Goal: Information Seeking & Learning: Check status

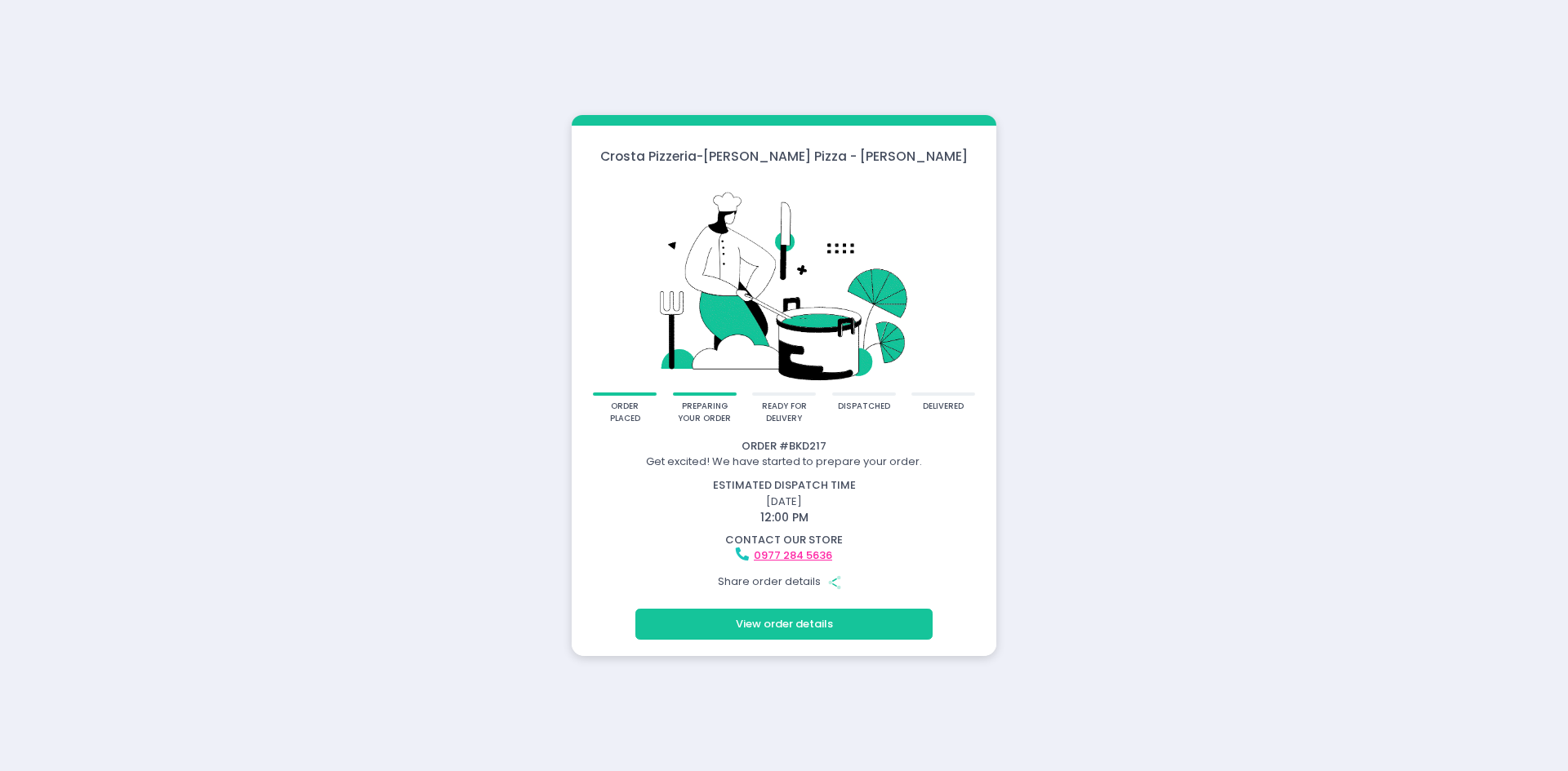
click at [1062, 212] on div "Crosta Pizzeria - Crosta Pizza - Salcedo order placed preparing your order read…" at bounding box center [784, 385] width 1568 height 771
click at [485, 322] on div "Crosta Pizzeria - Crosta Pizza - Salcedo order placed preparing your order read…" at bounding box center [784, 385] width 1568 height 771
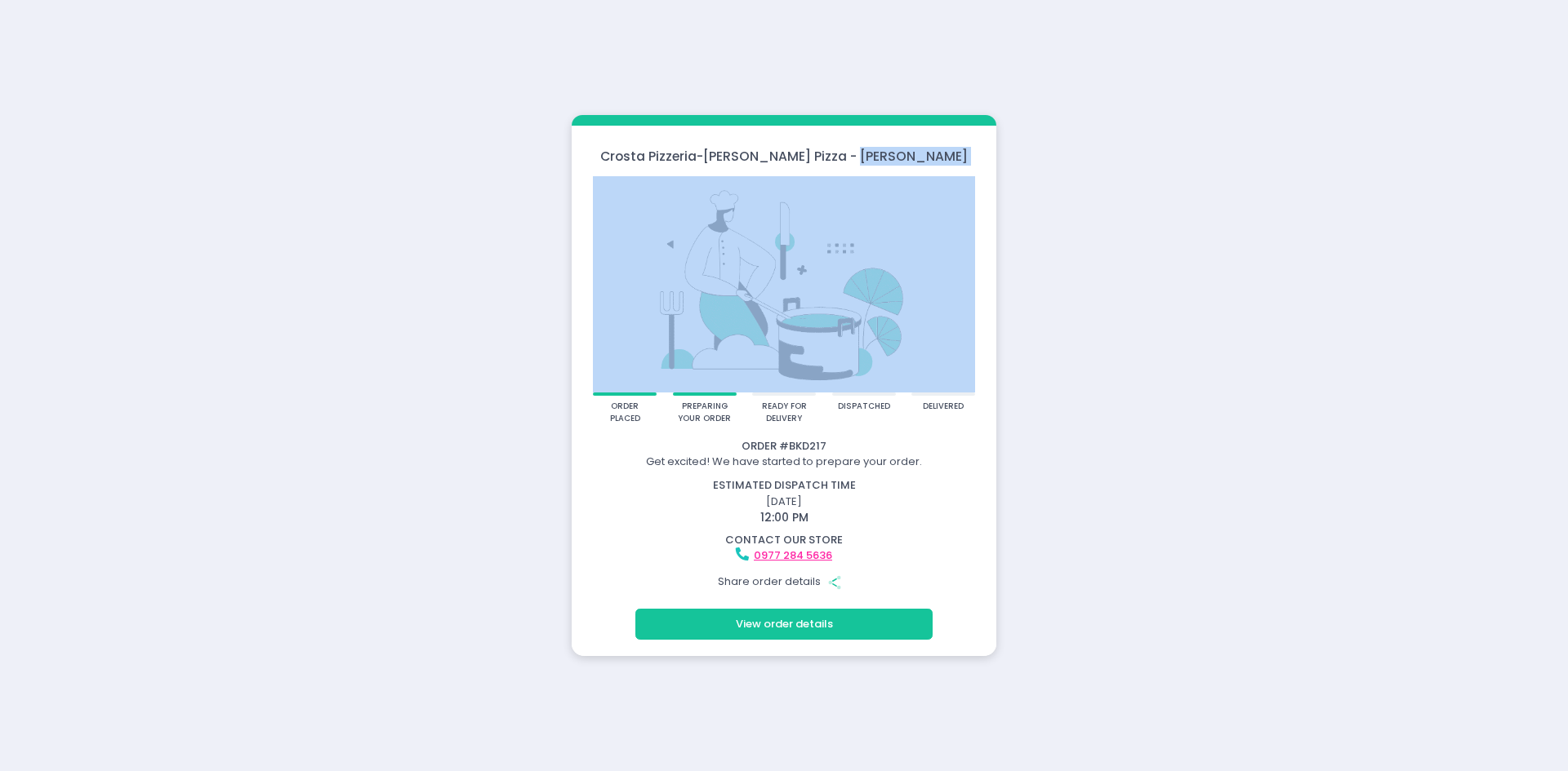
click at [485, 323] on div "Crosta Pizzeria - Crosta Pizza - Salcedo order placed preparing your order read…" at bounding box center [784, 385] width 1568 height 771
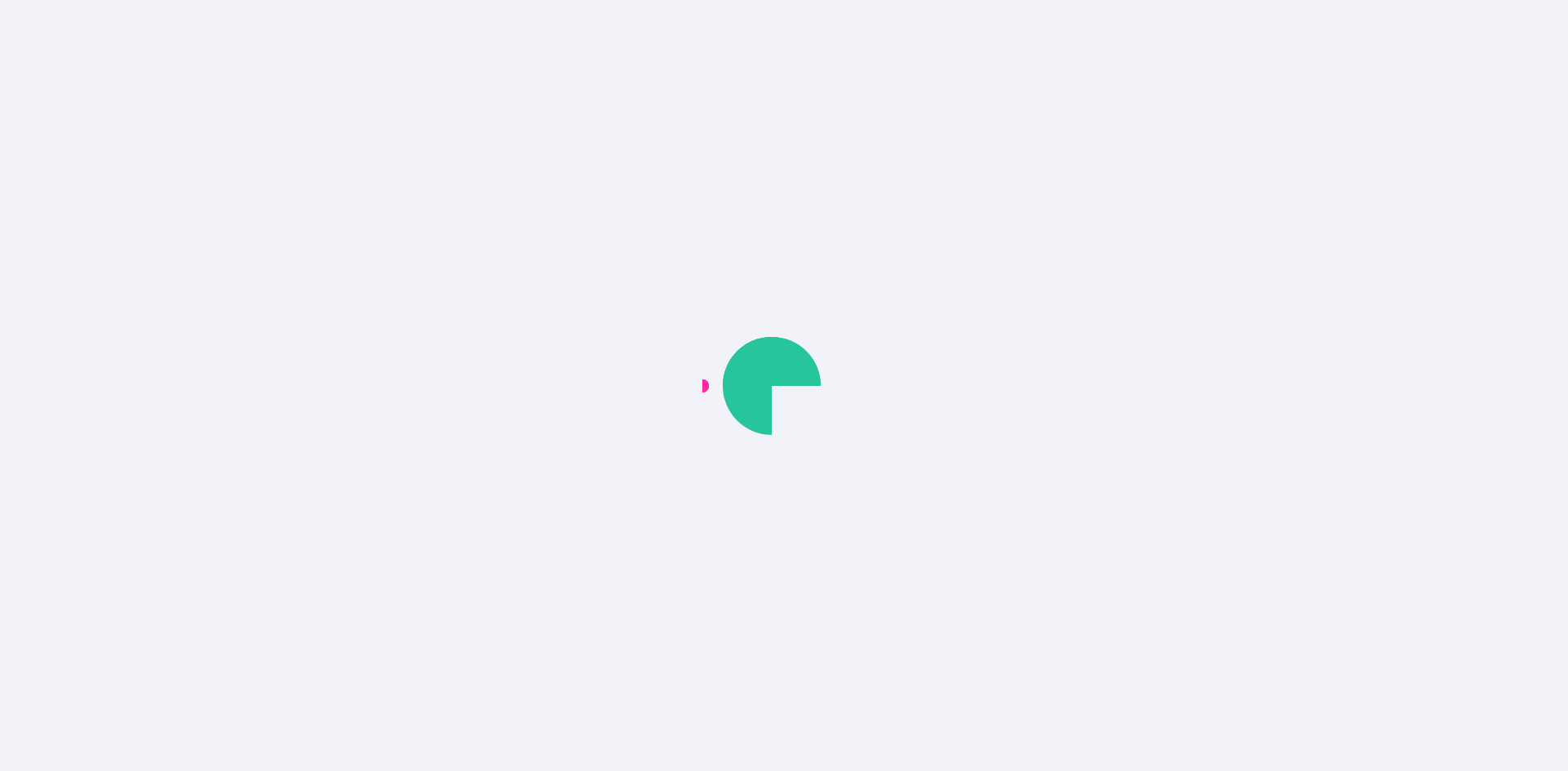
click at [316, 259] on body at bounding box center [784, 385] width 1568 height 771
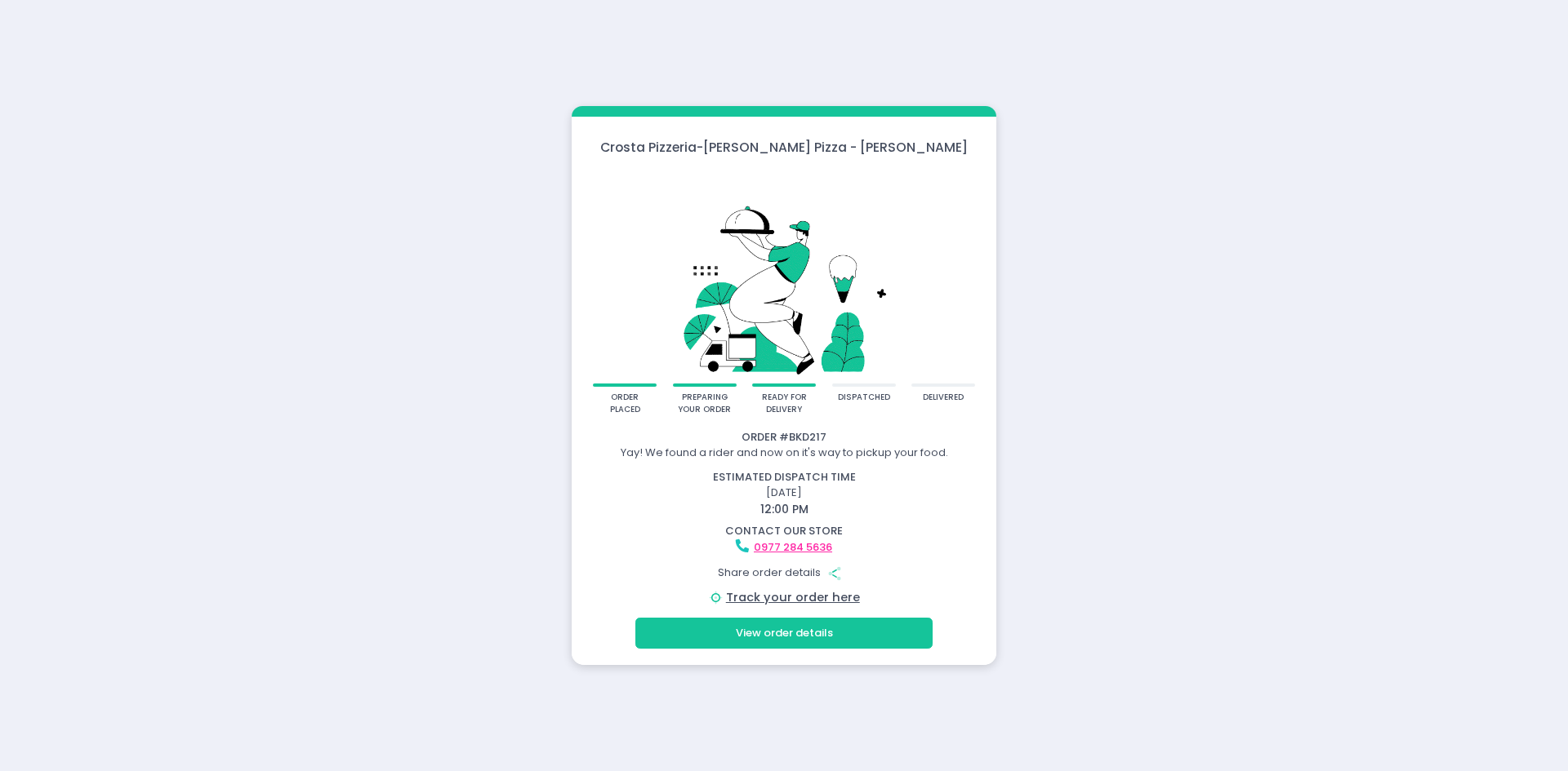
click at [953, 409] on div "delivered" at bounding box center [943, 402] width 64 height 38
drag, startPoint x: 847, startPoint y: 463, endPoint x: 940, endPoint y: 456, distance: 93.3
click at [940, 456] on div "Order # BKD217 Yay! We found a rider and now on it's way to pickup your food. e…" at bounding box center [783, 518] width 419 height 178
click at [938, 484] on div "estimated dispatch time" at bounding box center [783, 477] width 419 height 16
click at [765, 418] on div "ready for delivery" at bounding box center [784, 402] width 64 height 38
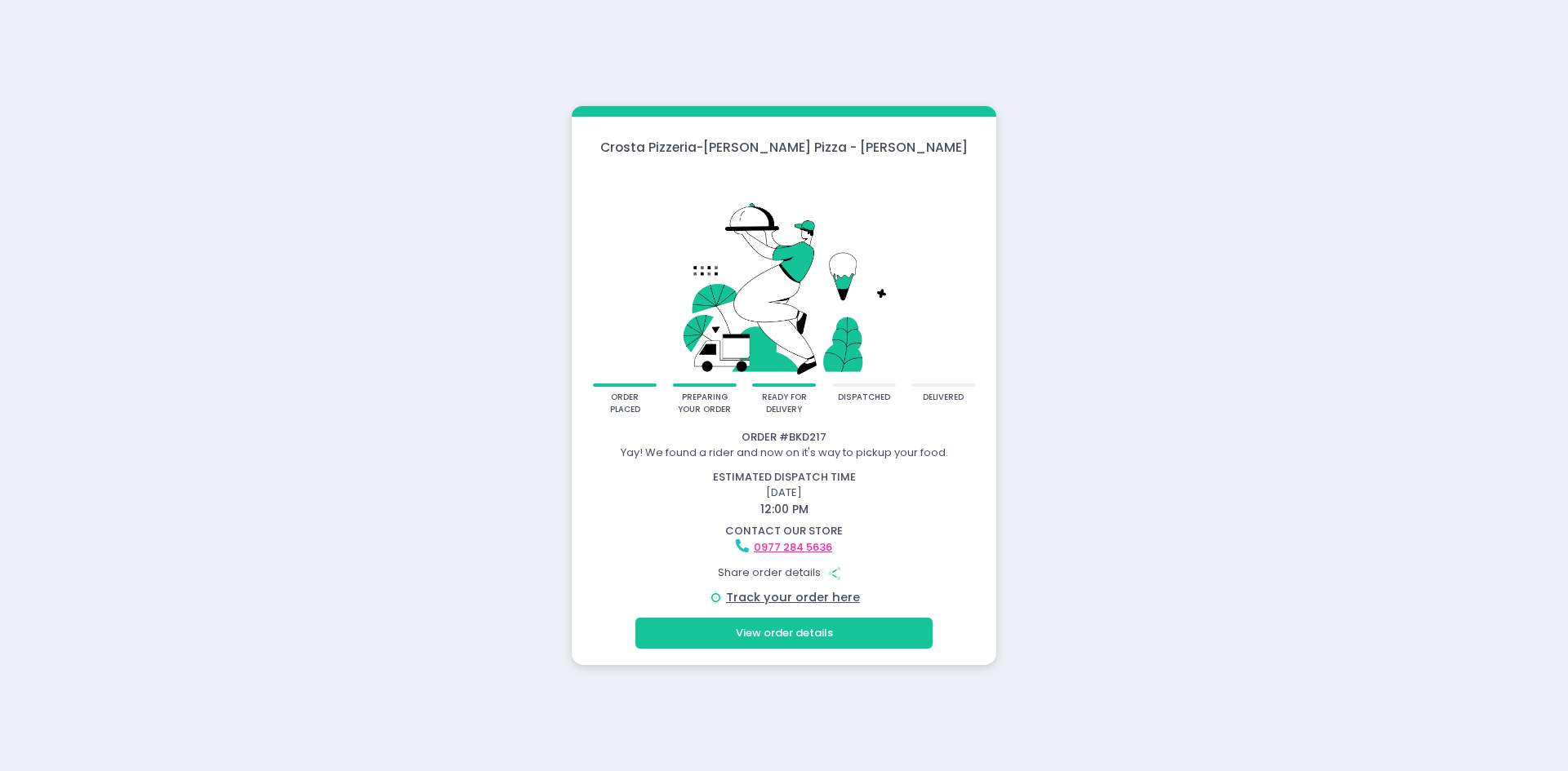
click at [897, 399] on div "order placed preparing your order ready for delivery dispatched delivered" at bounding box center [783, 402] width 424 height 38
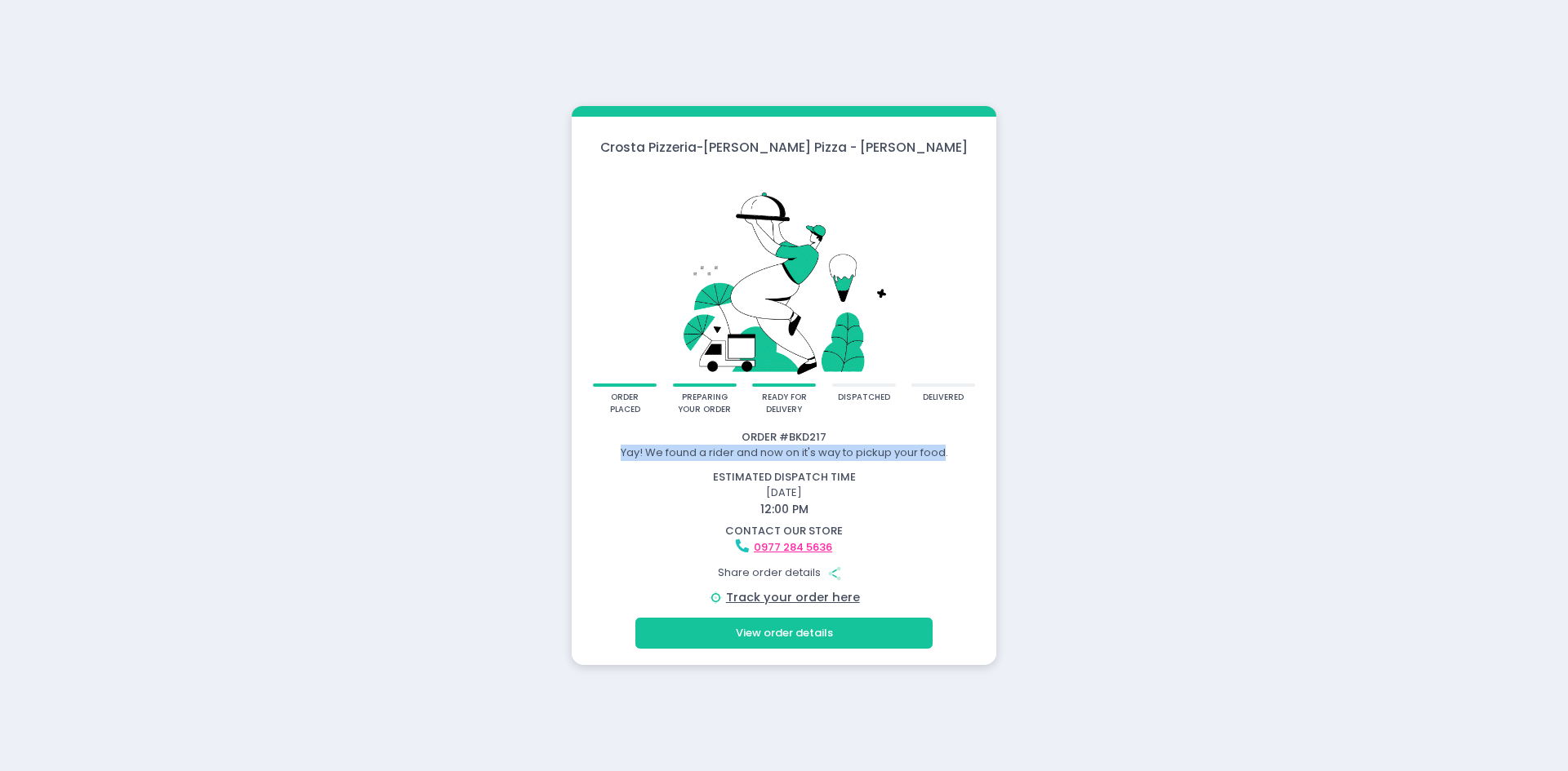
drag, startPoint x: 855, startPoint y: 455, endPoint x: 960, endPoint y: 441, distance: 105.9
click at [960, 441] on div "Order # BKD217 Yay! We found a rider and now on it's way to pickup your food." at bounding box center [783, 445] width 419 height 32
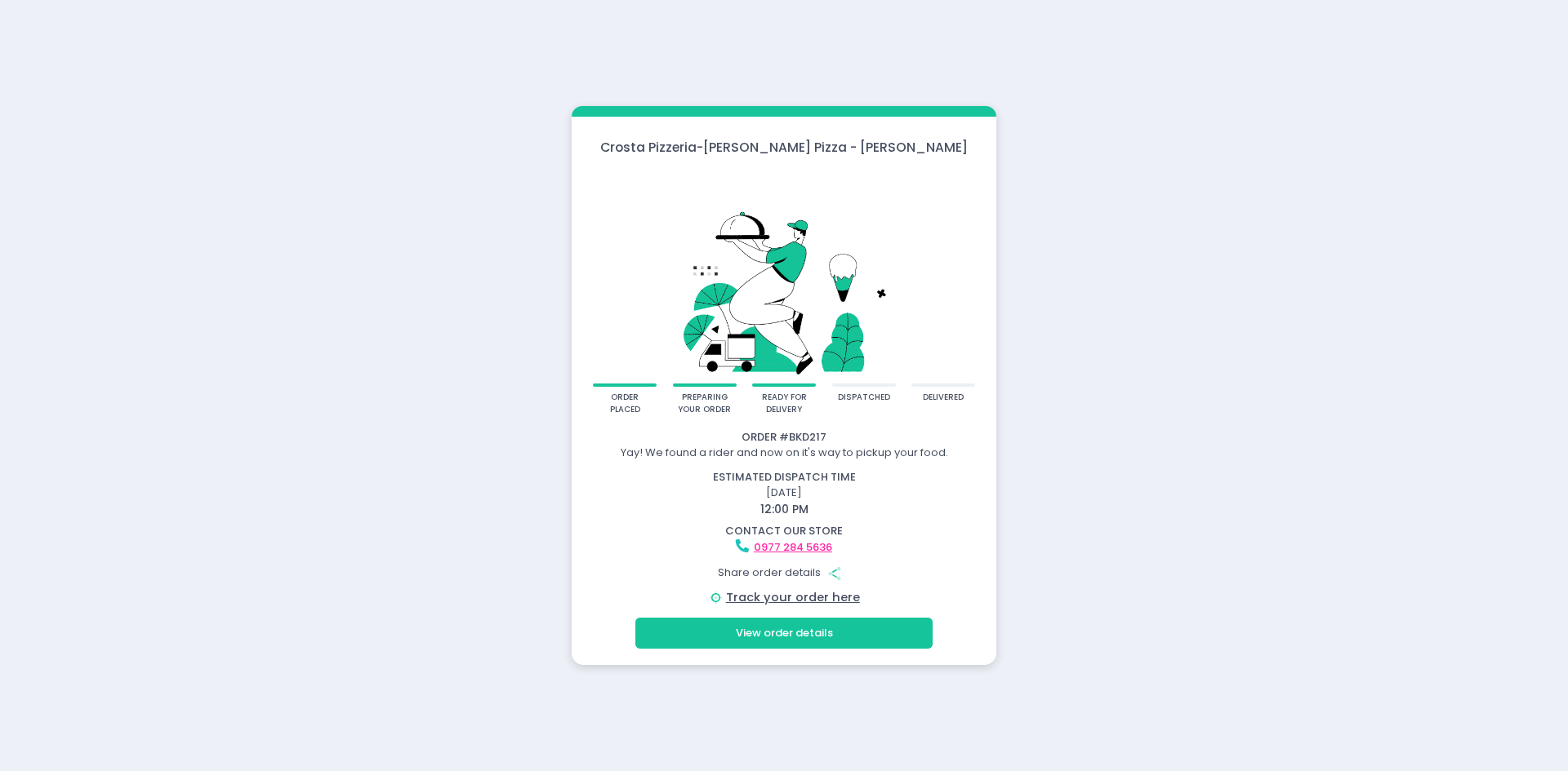
click at [945, 455] on div "Yay! We found a rider and now on it's way to pickup your food." at bounding box center [783, 453] width 419 height 16
click at [827, 599] on link "Track your order here" at bounding box center [793, 597] width 134 height 16
